Goal: Task Accomplishment & Management: Use online tool/utility

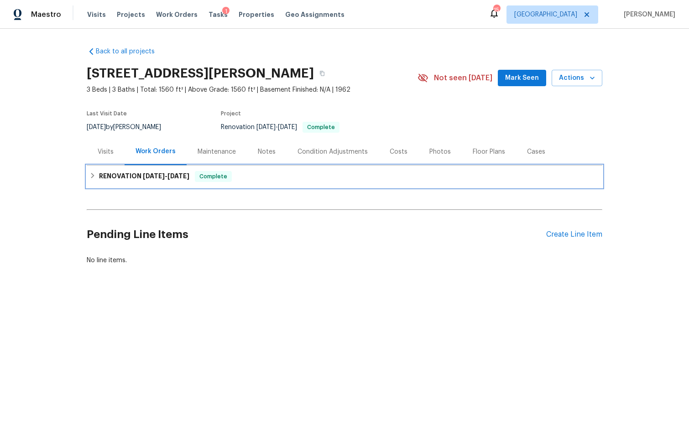
click at [172, 180] on h6 "RENOVATION 6/16/25 - 9/2/25" at bounding box center [144, 176] width 90 height 11
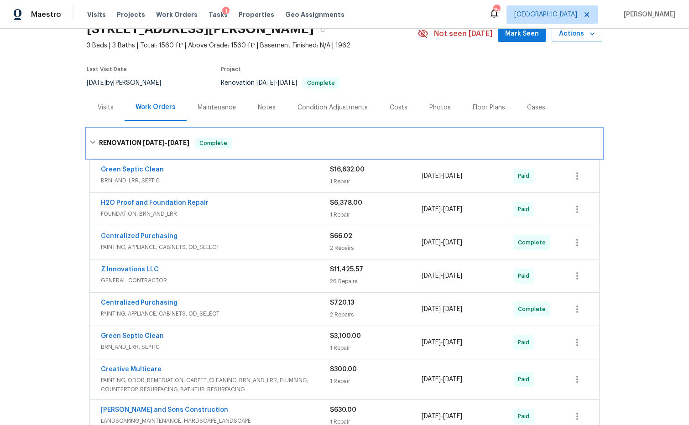
scroll to position [43, 0]
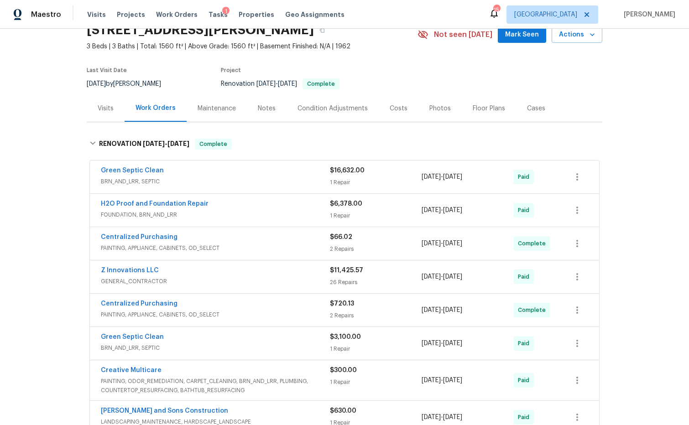
click at [398, 107] on div "Costs" at bounding box center [399, 108] width 18 height 9
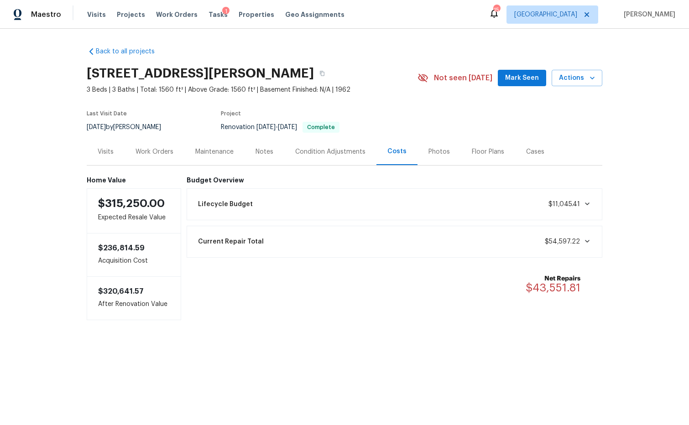
click at [585, 239] on icon at bounding box center [587, 241] width 7 height 7
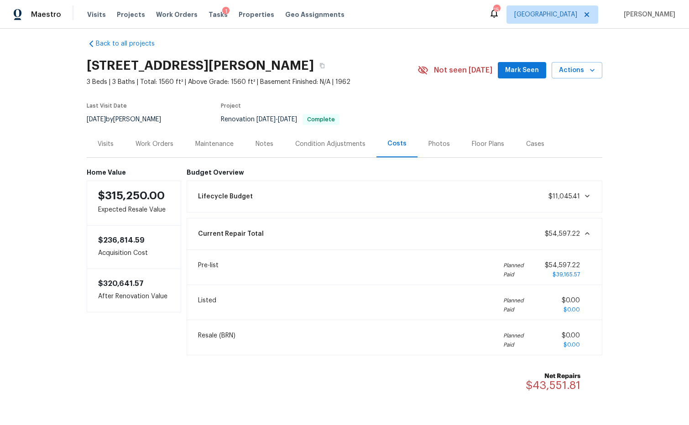
scroll to position [7, 0]
click at [258, 145] on div "Notes" at bounding box center [265, 145] width 18 height 9
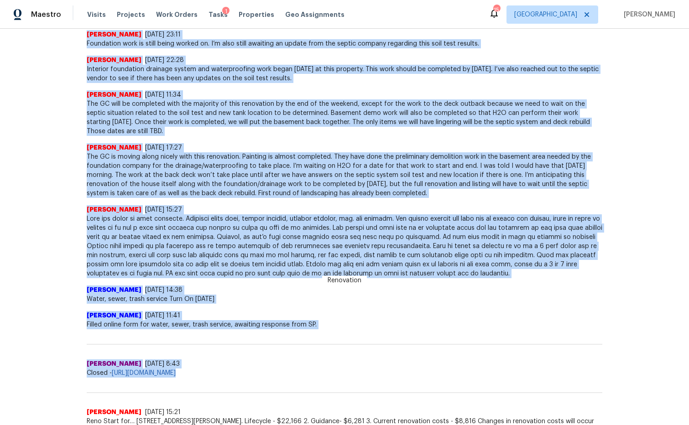
scroll to position [950, 0]
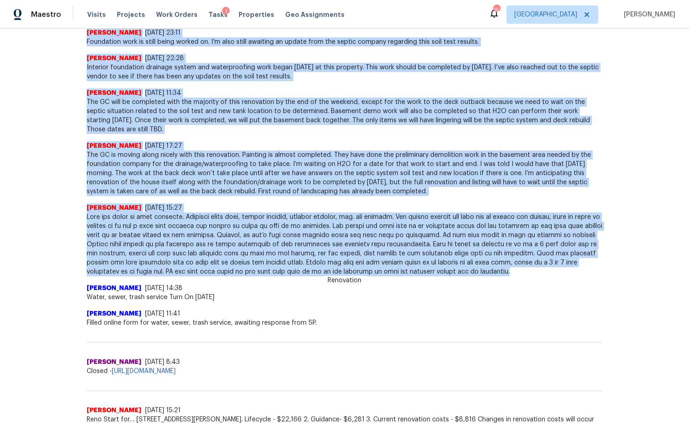
drag, startPoint x: 95, startPoint y: 112, endPoint x: 402, endPoint y: 270, distance: 345.4
click at [402, 270] on div "Renovation Tim Godfrey 9/8/25, 17:51 GC finished up all the renovation except f…" at bounding box center [345, 232] width 516 height 1835
copy div "Tim Godfrey 9/8/25, 17:51 GC finished up all the renovation except for the clea…"
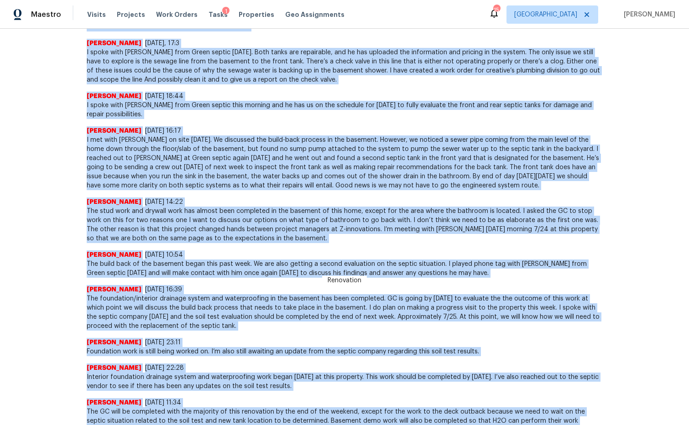
scroll to position [629, 0]
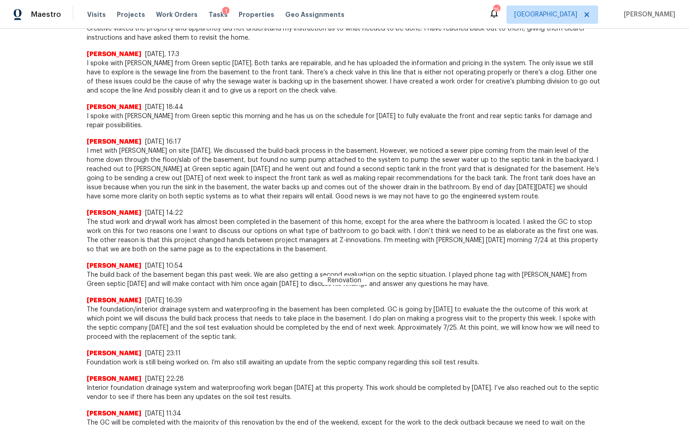
click at [473, 103] on div "Tim Godfrey 7/29/25, 18:44" at bounding box center [345, 107] width 516 height 9
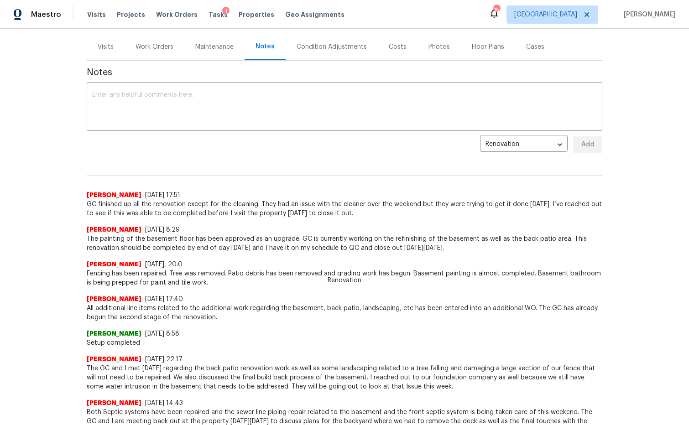
scroll to position [0, 0]
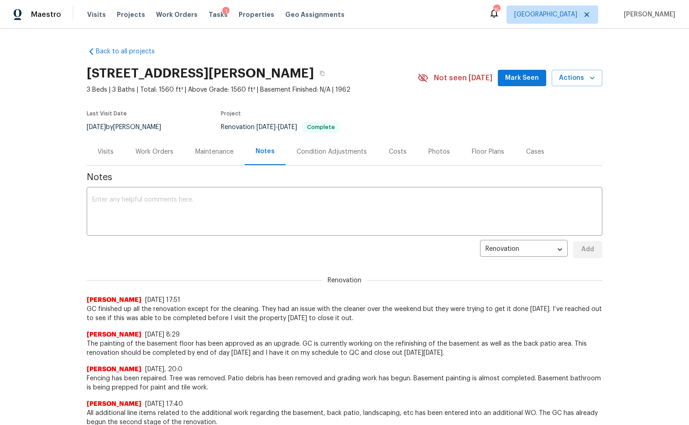
click at [396, 151] on div "Costs" at bounding box center [398, 151] width 18 height 9
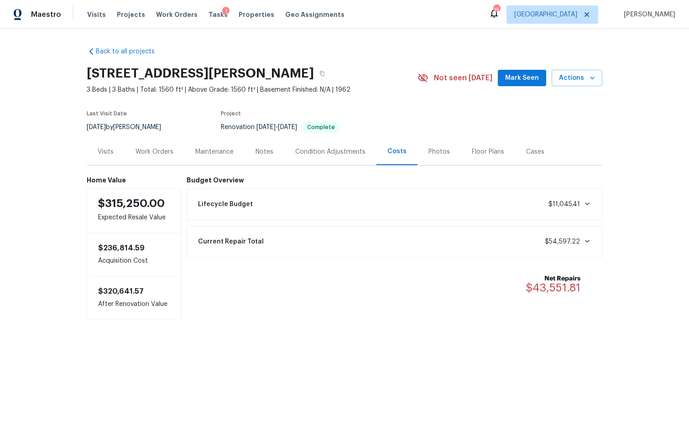
click at [586, 239] on icon at bounding box center [587, 241] width 7 height 7
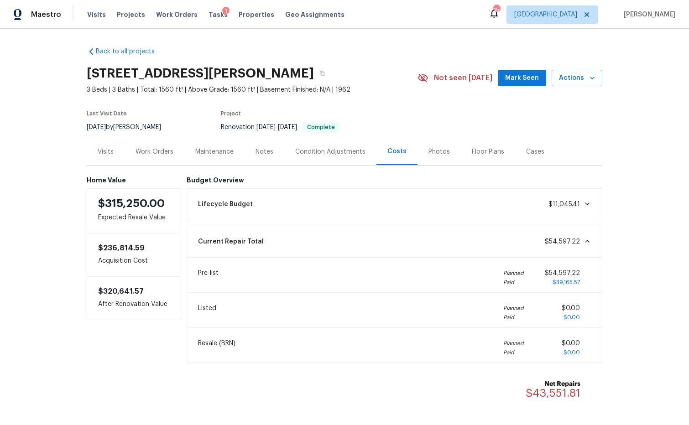
click at [157, 152] on div "Work Orders" at bounding box center [155, 151] width 38 height 9
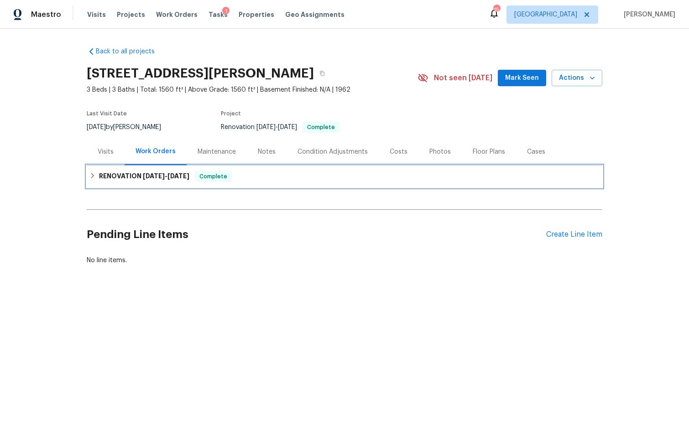
click at [151, 179] on h6 "RENOVATION 6/16/25 - 9/2/25" at bounding box center [144, 176] width 90 height 11
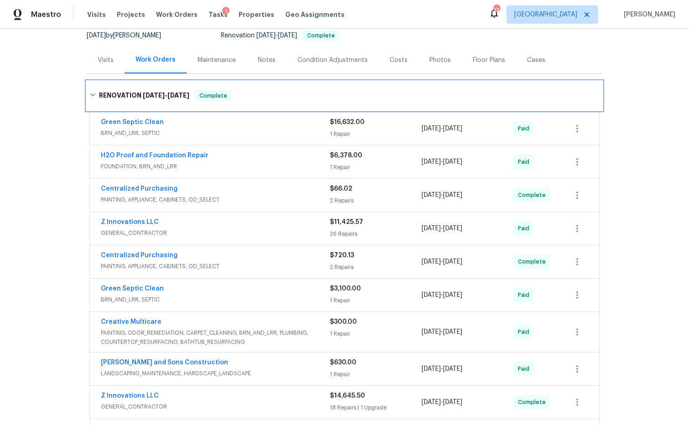
scroll to position [89, 0]
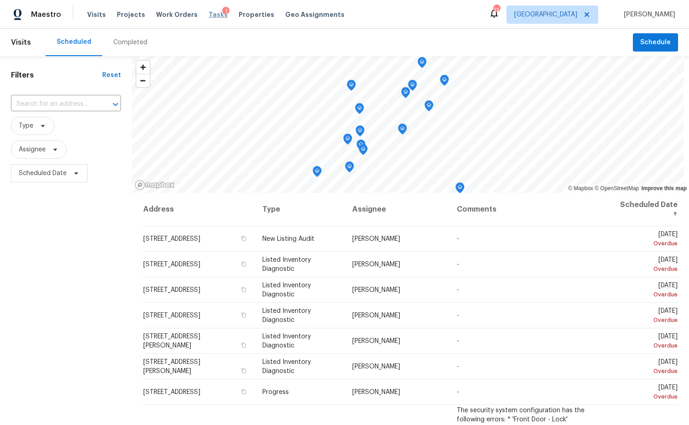
click at [209, 16] on span "Tasks" at bounding box center [218, 14] width 19 height 6
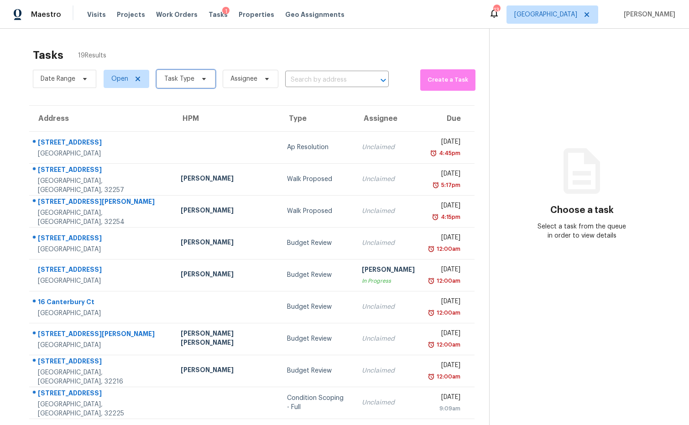
click at [206, 79] on span "Task Type" at bounding box center [186, 79] width 59 height 18
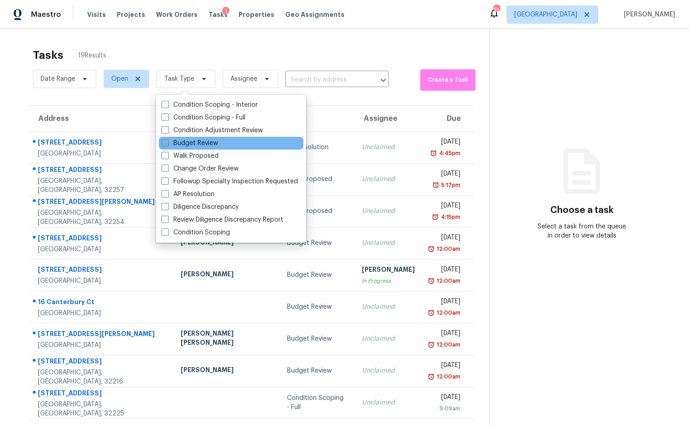
click at [205, 140] on label "Budget Review" at bounding box center [190, 143] width 57 height 9
click at [168, 140] on input "Budget Review" at bounding box center [165, 142] width 6 height 6
checkbox input "true"
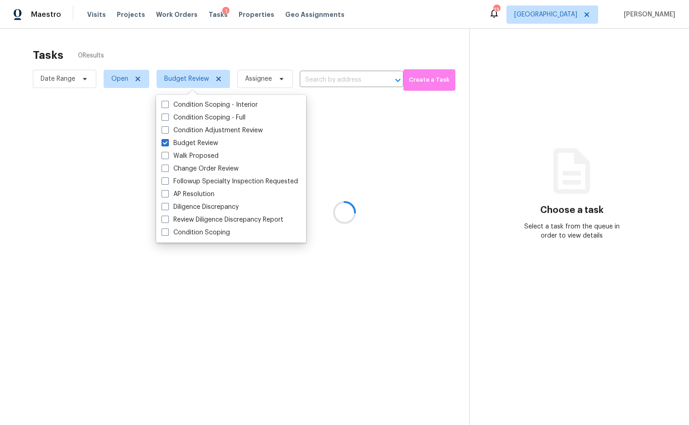
click at [524, 116] on div at bounding box center [344, 212] width 689 height 425
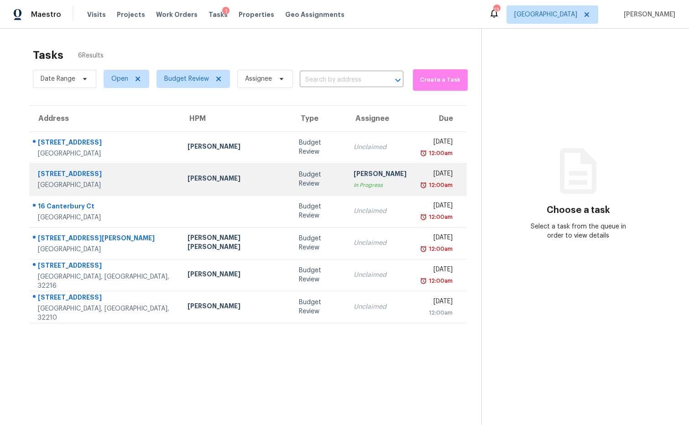
click at [421, 181] on div "12:00am" at bounding box center [436, 185] width 31 height 9
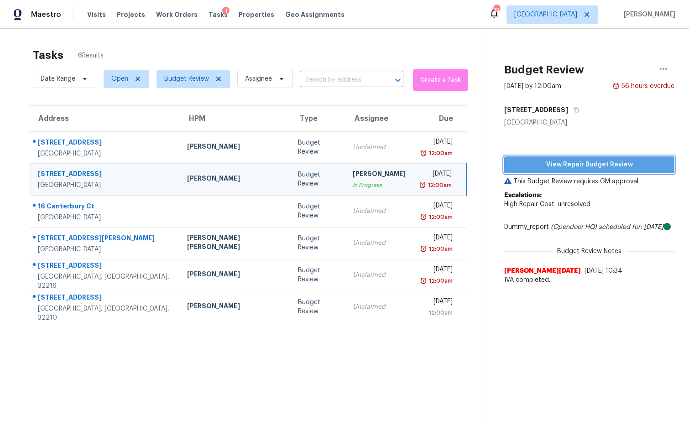
click at [555, 166] on span "View Repair Budget Review" at bounding box center [590, 164] width 156 height 11
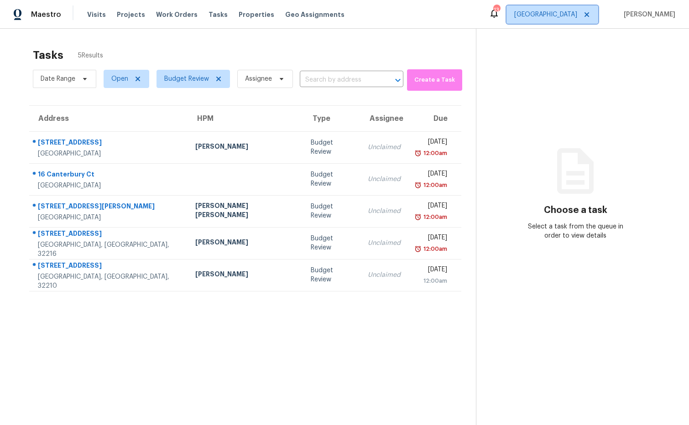
click at [573, 17] on span "[GEOGRAPHIC_DATA]" at bounding box center [545, 14] width 63 height 9
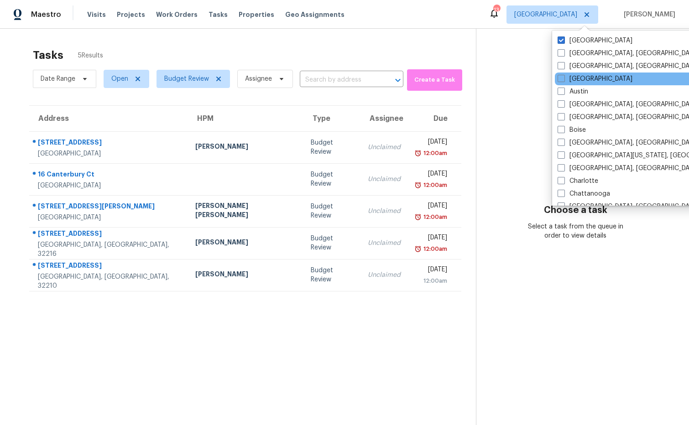
click at [561, 78] on span at bounding box center [561, 78] width 7 height 7
click at [561, 78] on input "[GEOGRAPHIC_DATA]" at bounding box center [561, 77] width 6 height 6
checkbox input "true"
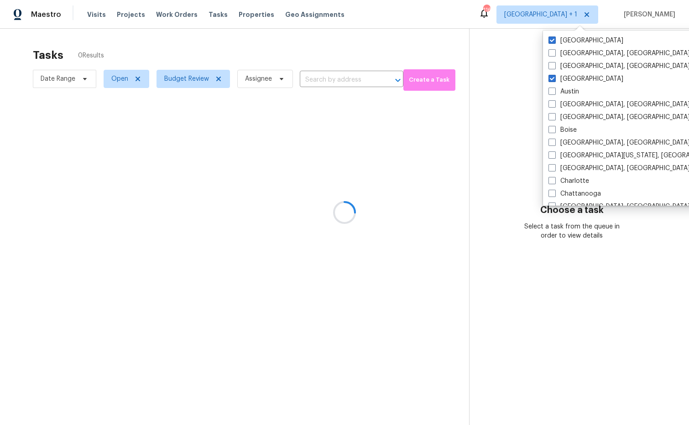
click at [554, 40] on span at bounding box center [552, 40] width 7 height 7
click at [554, 40] on input "[GEOGRAPHIC_DATA]" at bounding box center [552, 39] width 6 height 6
checkbox input "false"
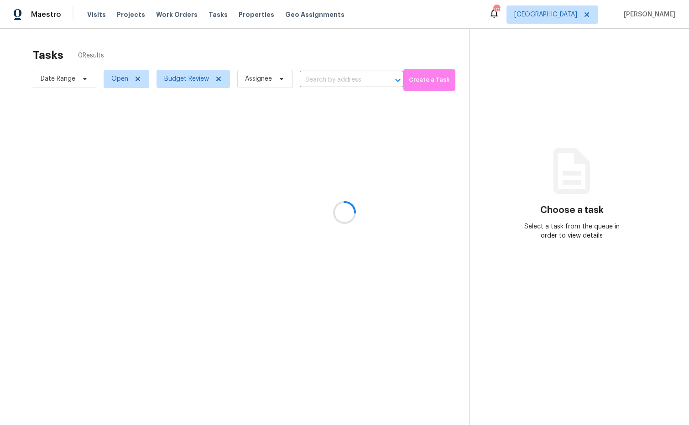
click at [488, 11] on div at bounding box center [344, 212] width 689 height 425
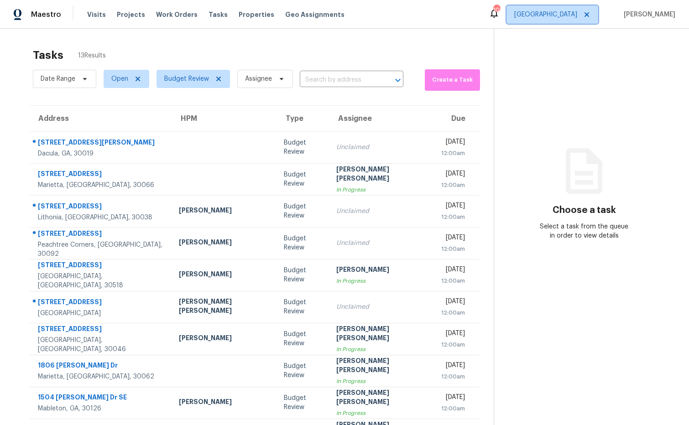
click at [577, 10] on span "Atlanta" at bounding box center [545, 14] width 63 height 9
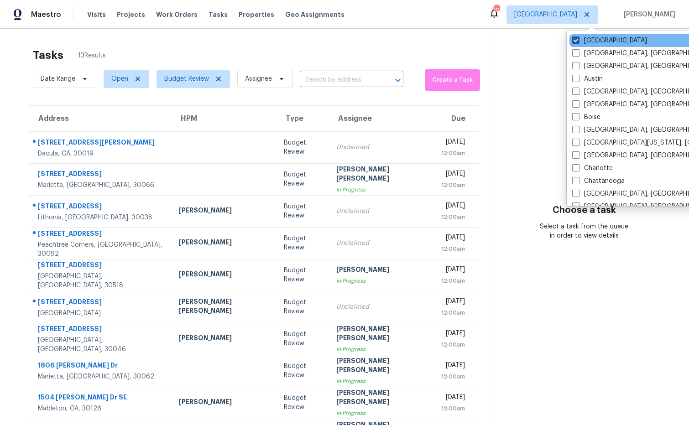
click at [573, 39] on span at bounding box center [575, 40] width 7 height 7
click at [573, 39] on input "Atlanta" at bounding box center [575, 39] width 6 height 6
checkbox input "false"
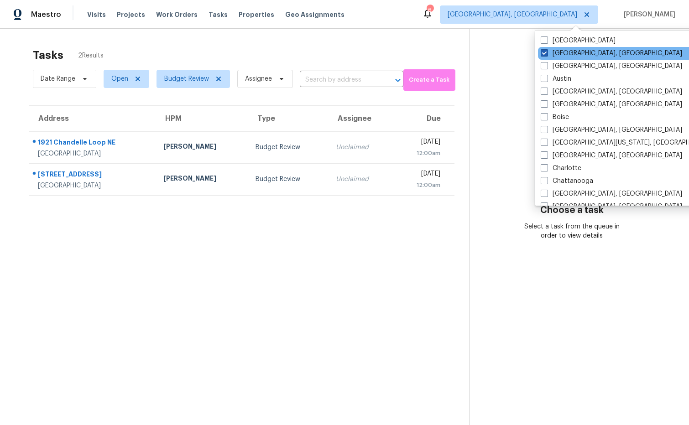
click at [541, 53] on span at bounding box center [544, 52] width 7 height 7
click at [541, 53] on input "Albuquerque, NM" at bounding box center [544, 52] width 6 height 6
checkbox input "true"
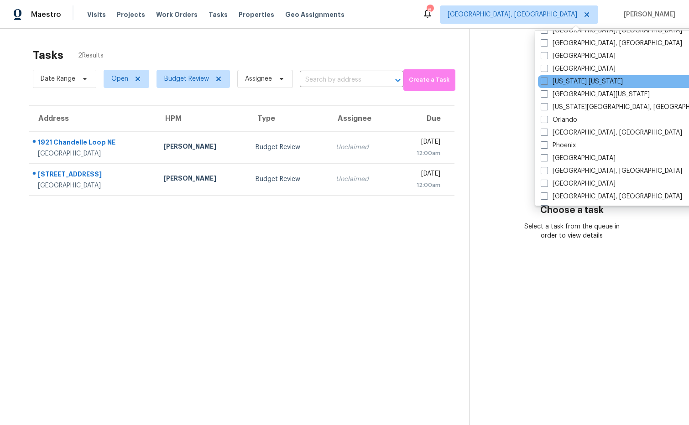
scroll to position [433, 0]
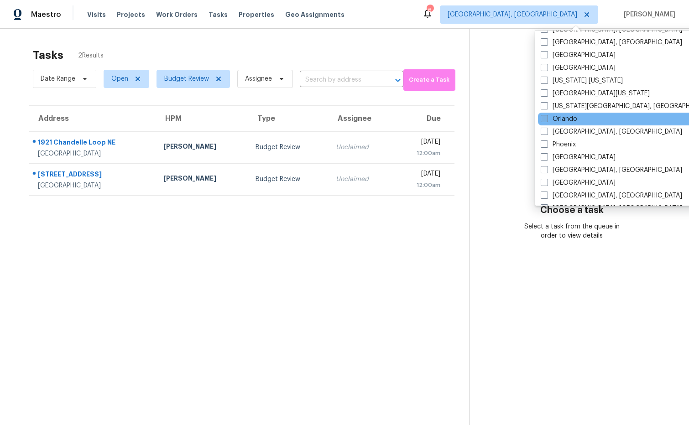
click at [543, 119] on span at bounding box center [544, 118] width 7 height 7
click at [543, 119] on input "Orlando" at bounding box center [544, 118] width 6 height 6
checkbox input "true"
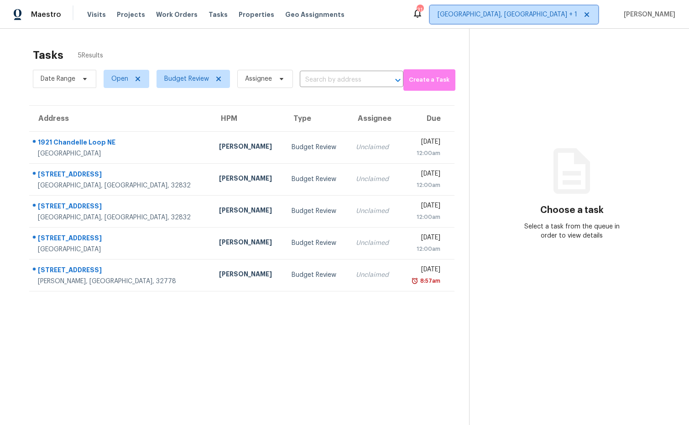
click at [569, 16] on span "Albuquerque, NM + 1" at bounding box center [508, 14] width 140 height 9
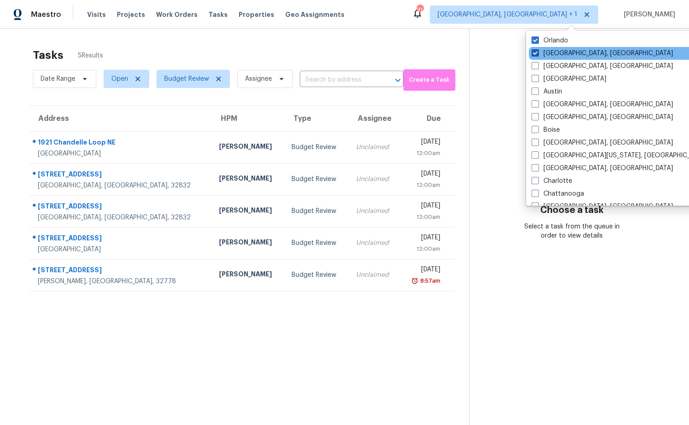
click at [534, 53] on span at bounding box center [535, 52] width 7 height 7
click at [534, 53] on input "Albuquerque, NM" at bounding box center [535, 52] width 6 height 6
checkbox input "false"
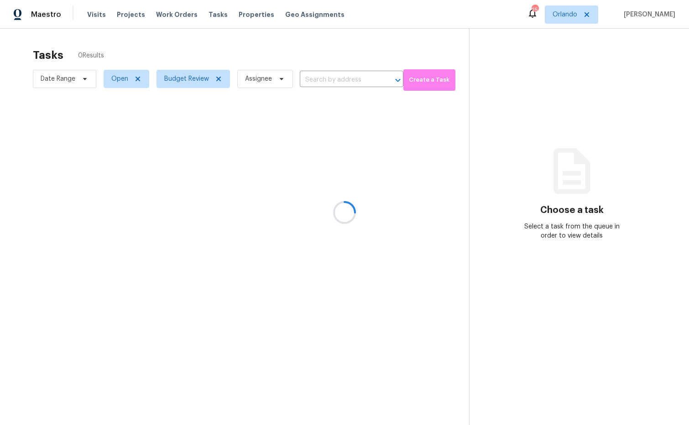
click at [503, 53] on div at bounding box center [344, 212] width 689 height 425
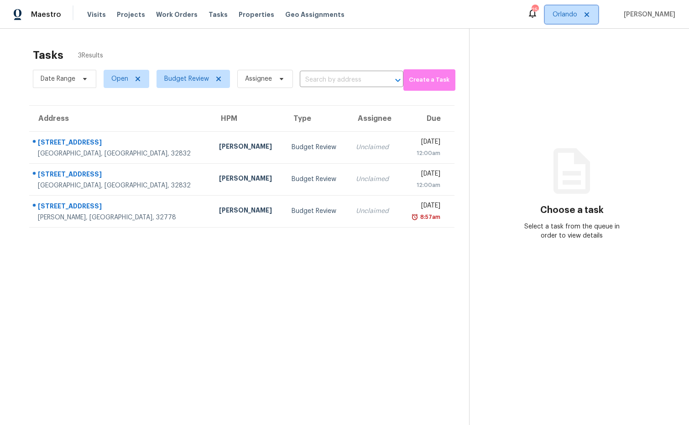
click at [577, 17] on span "Orlando" at bounding box center [565, 14] width 25 height 9
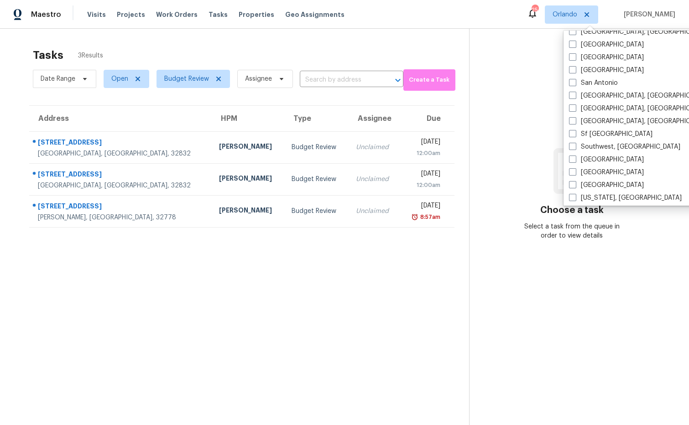
scroll to position [612, 0]
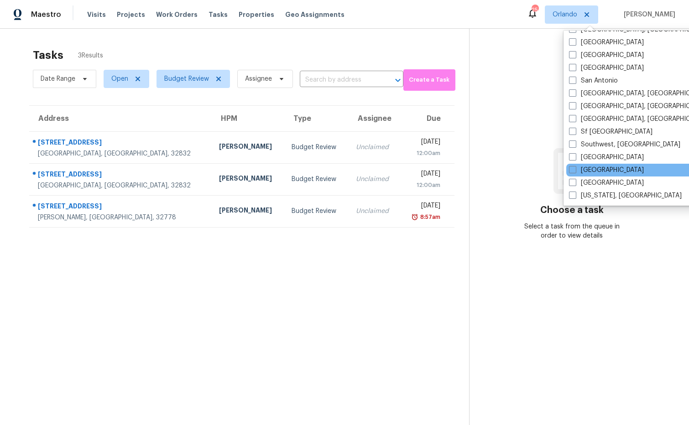
drag, startPoint x: 572, startPoint y: 168, endPoint x: 561, endPoint y: 164, distance: 11.4
click at [572, 168] on span at bounding box center [572, 169] width 7 height 7
click at [572, 168] on input "Tampa" at bounding box center [572, 169] width 6 height 6
checkbox input "true"
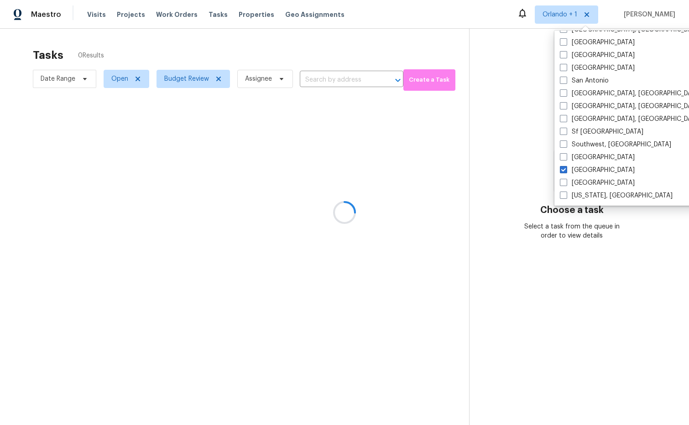
click at [515, 129] on div at bounding box center [344, 212] width 689 height 425
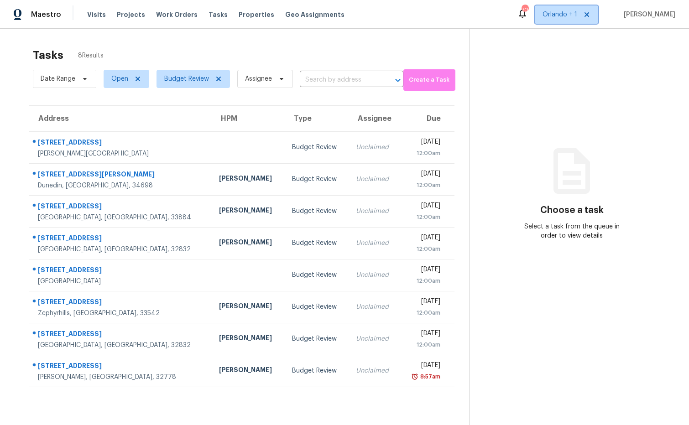
click at [573, 14] on span "Orlando + 1" at bounding box center [560, 14] width 35 height 9
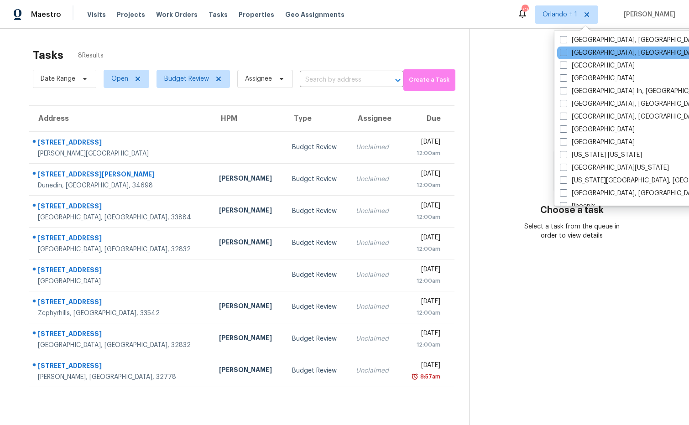
scroll to position [387, 0]
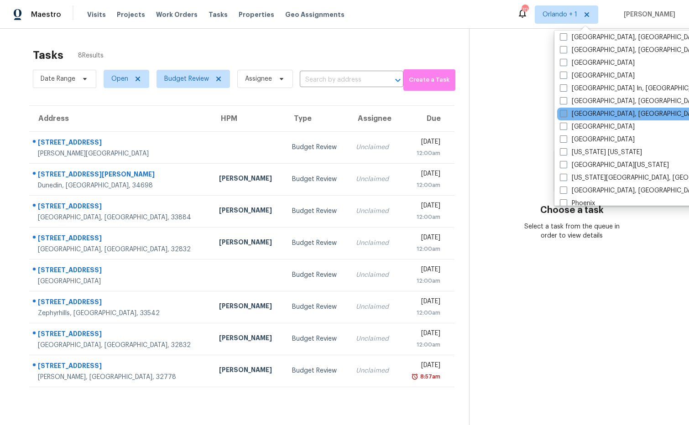
click at [565, 114] on span at bounding box center [563, 113] width 7 height 7
click at [565, 114] on input "Miami, FL" at bounding box center [563, 113] width 6 height 6
checkbox input "true"
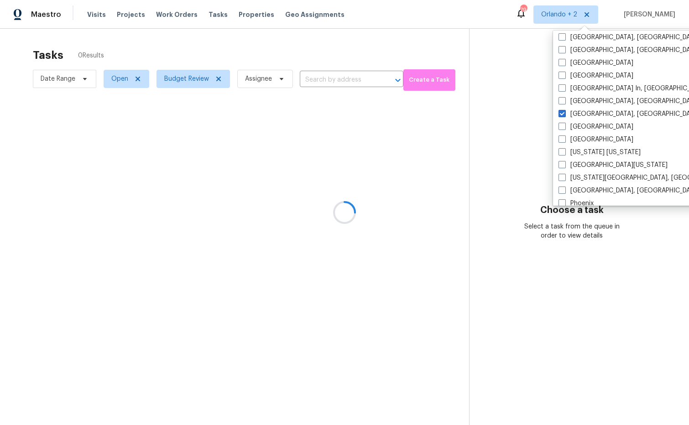
click at [519, 120] on div at bounding box center [344, 212] width 689 height 425
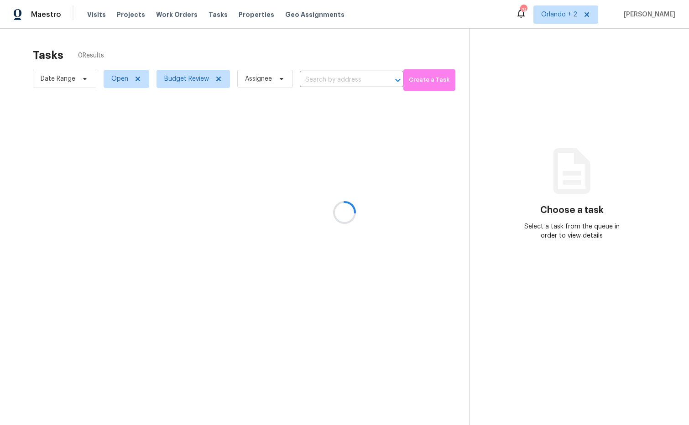
click at [582, 14] on div at bounding box center [344, 212] width 689 height 425
click at [580, 16] on div at bounding box center [344, 212] width 689 height 425
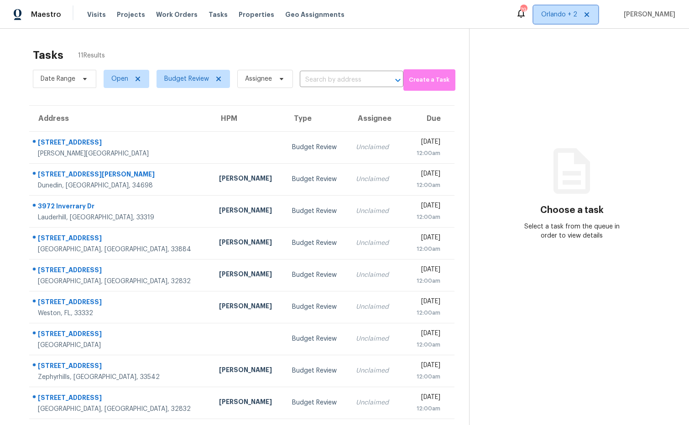
click at [572, 16] on span "Orlando + 2" at bounding box center [559, 14] width 36 height 9
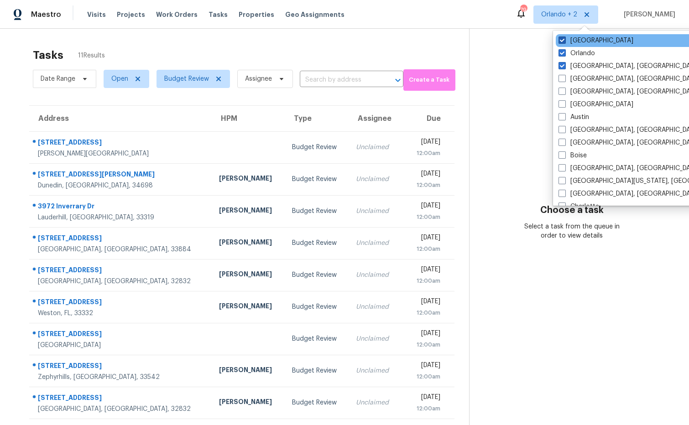
click at [560, 40] on span at bounding box center [562, 40] width 7 height 7
click at [560, 40] on input "Tampa" at bounding box center [562, 39] width 6 height 6
checkbox input "false"
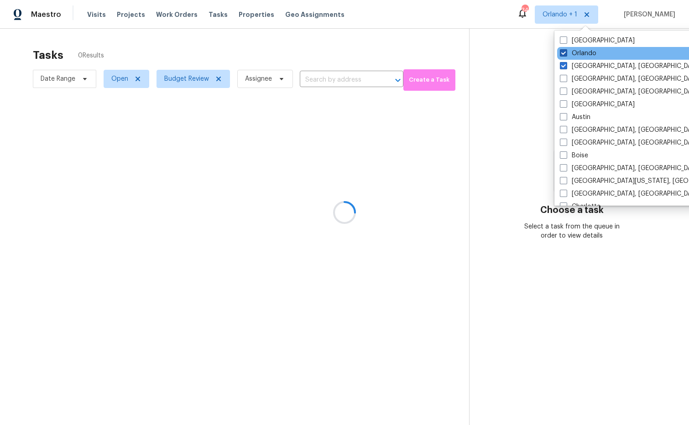
click at [565, 52] on span at bounding box center [563, 52] width 7 height 7
click at [565, 52] on input "Orlando" at bounding box center [563, 52] width 6 height 6
checkbox input "false"
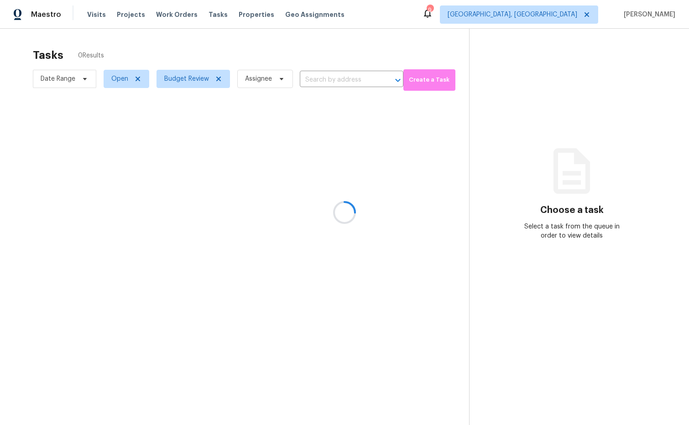
drag, startPoint x: 526, startPoint y: 42, endPoint x: 511, endPoint y: 24, distance: 23.4
click at [526, 42] on div at bounding box center [344, 212] width 689 height 425
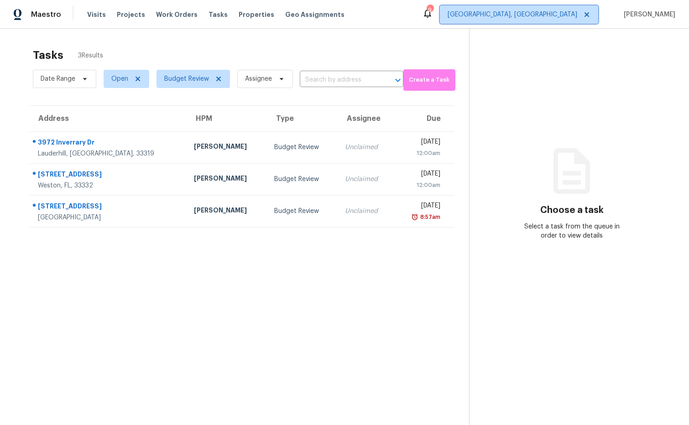
click at [576, 12] on span "Miami, FL" at bounding box center [513, 14] width 130 height 9
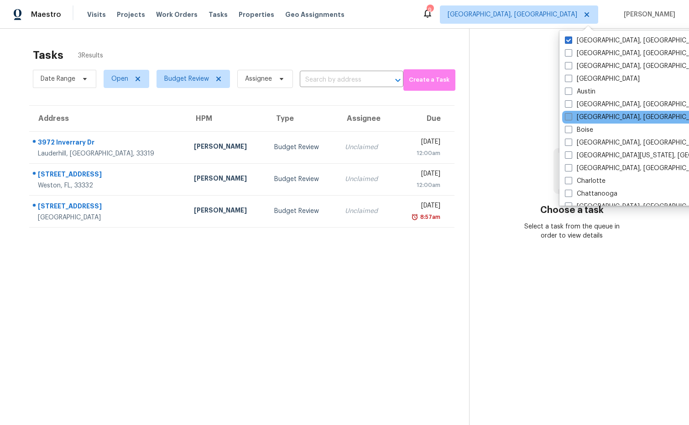
click at [569, 117] on span at bounding box center [568, 116] width 7 height 7
click at [569, 117] on input "Birmingham, AL" at bounding box center [568, 116] width 6 height 6
checkbox input "true"
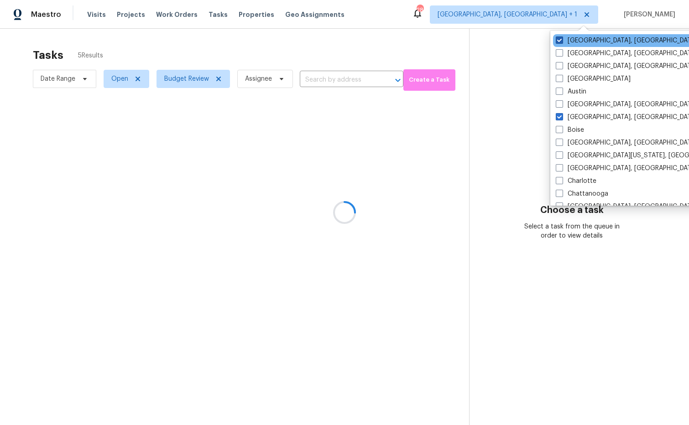
click at [560, 39] on span at bounding box center [559, 40] width 7 height 7
click at [560, 39] on input "Miami, FL" at bounding box center [559, 39] width 6 height 6
checkbox input "false"
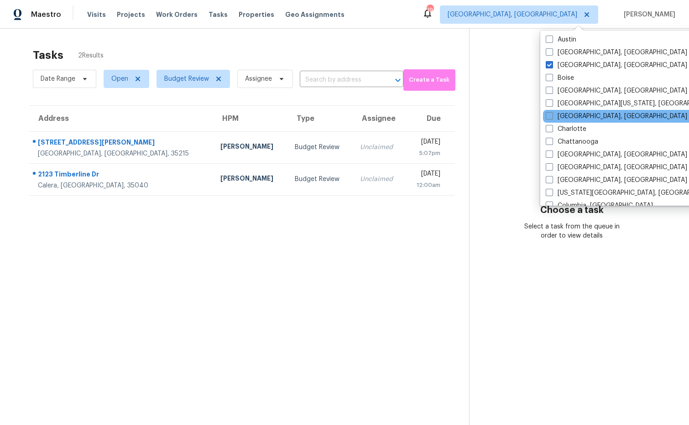
scroll to position [56, 0]
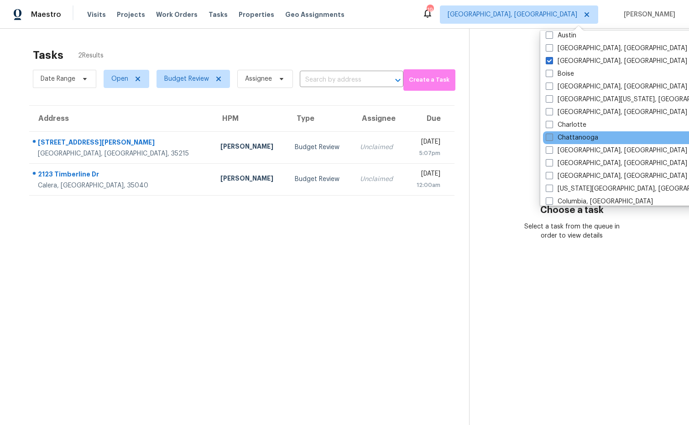
click at [550, 138] on span at bounding box center [549, 137] width 7 height 7
click at [550, 138] on input "Chattanooga" at bounding box center [549, 136] width 6 height 6
checkbox input "true"
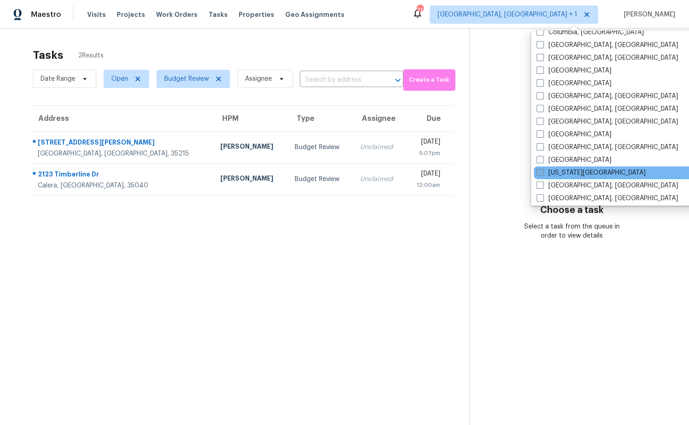
scroll to position [246, 0]
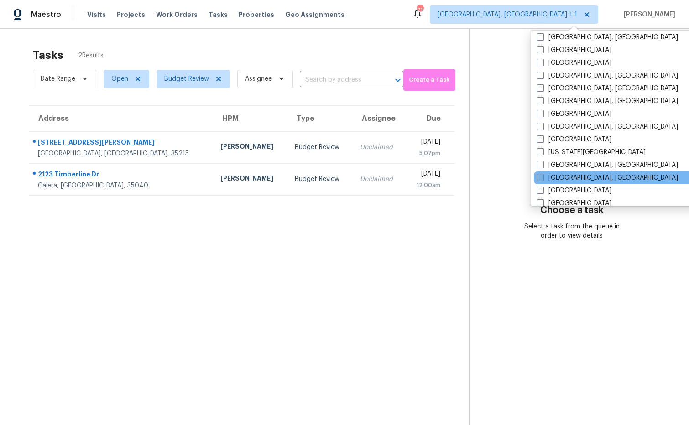
click at [541, 178] on span at bounding box center [540, 177] width 7 height 7
click at [541, 178] on input "Knoxville, TN" at bounding box center [540, 176] width 6 height 6
checkbox input "true"
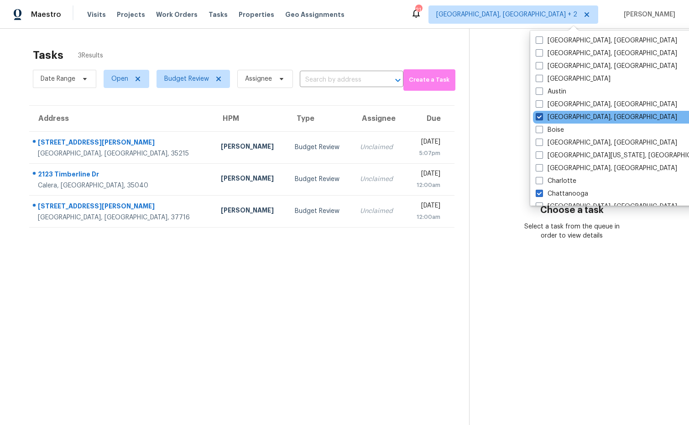
click at [540, 118] on span at bounding box center [539, 116] width 7 height 7
click at [540, 118] on input "Birmingham, AL" at bounding box center [539, 116] width 6 height 6
checkbox input "false"
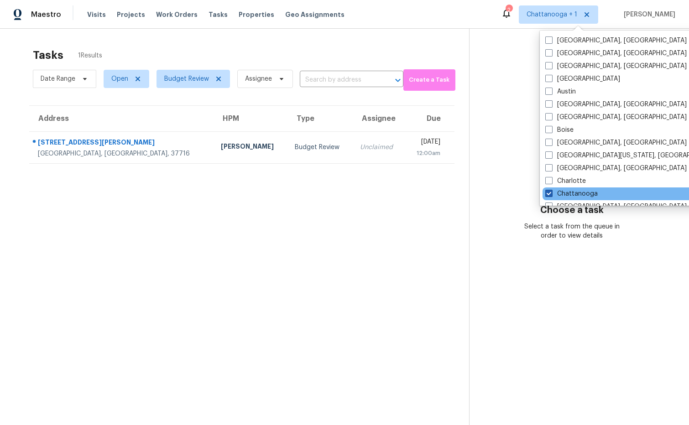
click at [549, 193] on span at bounding box center [548, 193] width 7 height 7
click at [549, 193] on input "Chattanooga" at bounding box center [548, 192] width 6 height 6
checkbox input "false"
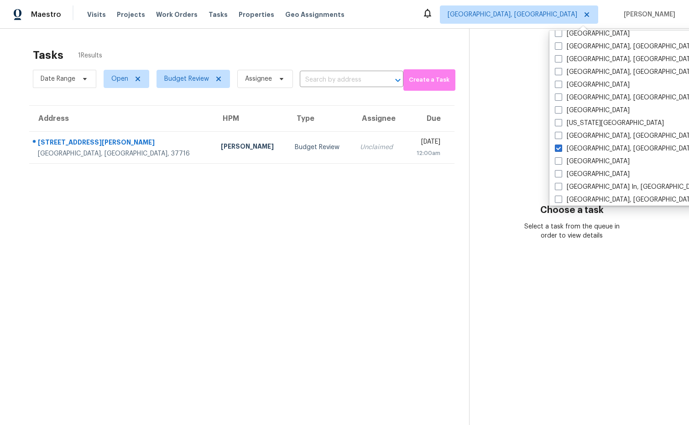
scroll to position [312, 0]
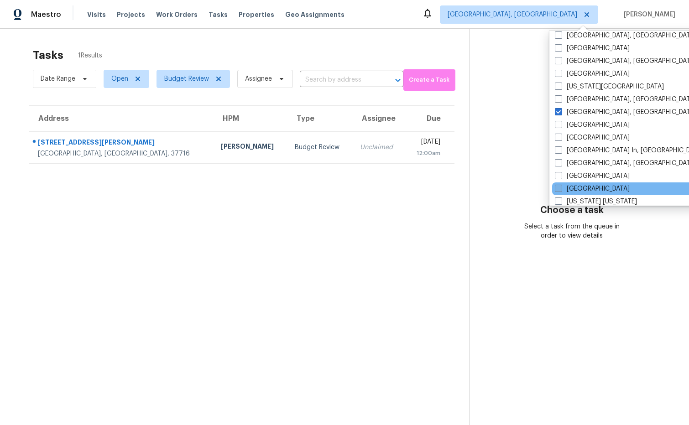
click at [558, 189] on span at bounding box center [558, 188] width 7 height 7
click at [558, 189] on input "Nashville" at bounding box center [558, 187] width 6 height 6
checkbox input "true"
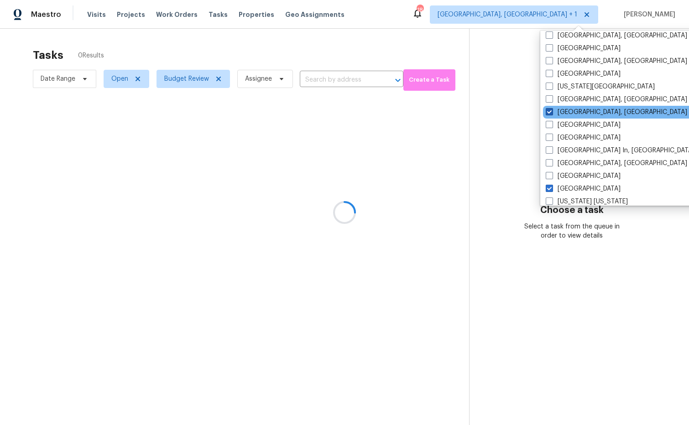
click at [550, 111] on span at bounding box center [549, 111] width 7 height 7
click at [550, 111] on input "Knoxville, TN" at bounding box center [549, 111] width 6 height 6
checkbox input "false"
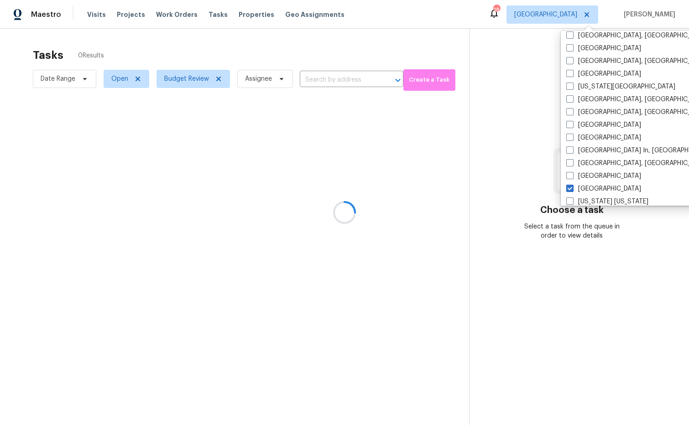
click at [504, 109] on div at bounding box center [344, 212] width 689 height 425
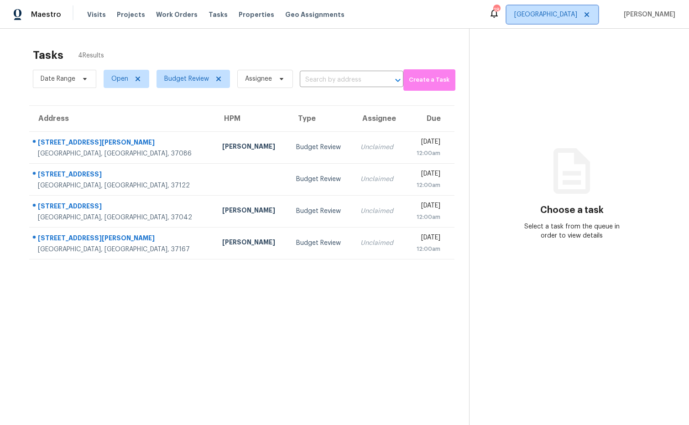
click at [577, 16] on span "Nashville" at bounding box center [545, 14] width 63 height 9
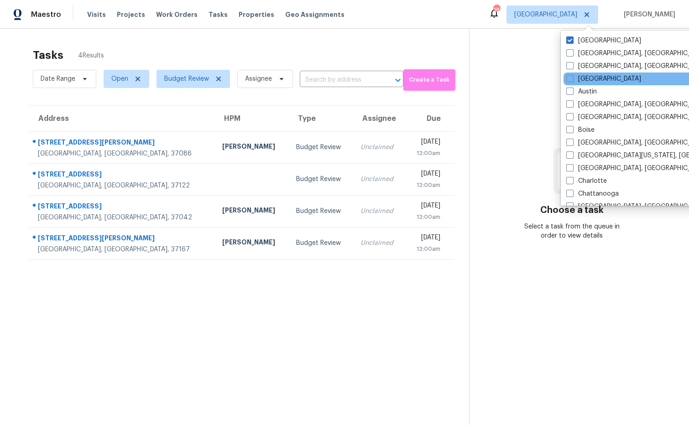
drag, startPoint x: 568, startPoint y: 79, endPoint x: 570, endPoint y: 72, distance: 7.1
click at [568, 79] on span at bounding box center [569, 78] width 7 height 7
click at [568, 79] on input "Atlanta" at bounding box center [569, 77] width 6 height 6
checkbox input "true"
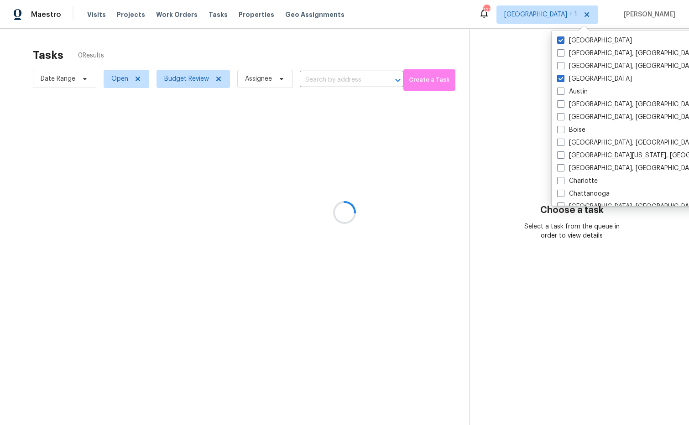
drag, startPoint x: 563, startPoint y: 40, endPoint x: 505, endPoint y: 46, distance: 58.3
click at [562, 40] on span at bounding box center [560, 40] width 7 height 7
click at [562, 40] on input "Nashville" at bounding box center [560, 39] width 6 height 6
checkbox input "false"
click at [505, 46] on div at bounding box center [344, 212] width 689 height 425
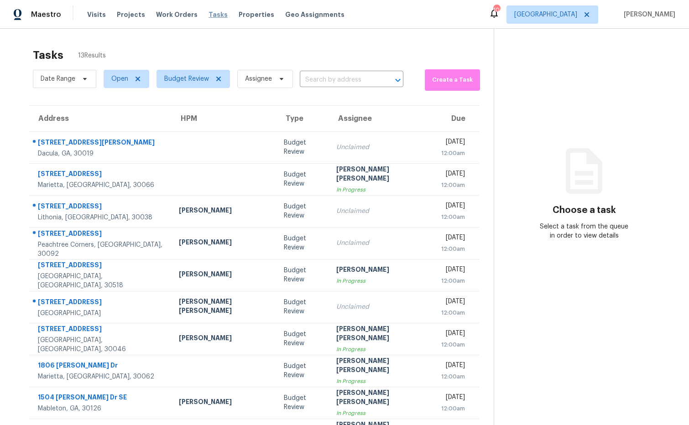
click at [210, 14] on span "Tasks" at bounding box center [218, 14] width 19 height 6
click at [210, 15] on span "Tasks" at bounding box center [218, 14] width 19 height 6
click at [210, 14] on span "Tasks" at bounding box center [218, 14] width 19 height 6
click at [199, 80] on span "Budget Review" at bounding box center [186, 78] width 45 height 9
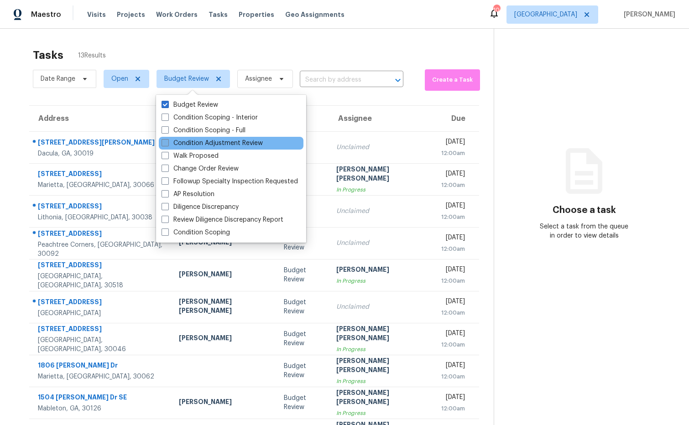
drag, startPoint x: 166, startPoint y: 170, endPoint x: 167, endPoint y: 143, distance: 27.0
click at [166, 169] on span at bounding box center [165, 168] width 7 height 7
click at [166, 169] on input "Change Order Review" at bounding box center [165, 167] width 6 height 6
checkbox input "true"
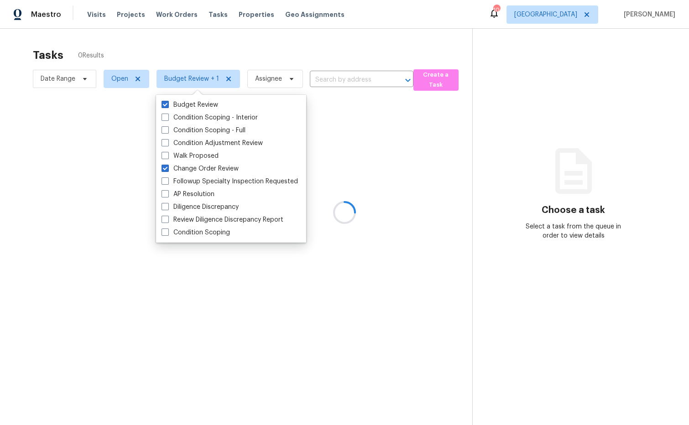
drag, startPoint x: 166, startPoint y: 106, endPoint x: 218, endPoint y: 82, distance: 57.6
click at [166, 106] on span at bounding box center [165, 104] width 7 height 7
click at [166, 106] on input "Budget Review" at bounding box center [165, 103] width 6 height 6
checkbox input "false"
click at [273, 52] on div at bounding box center [344, 212] width 689 height 425
